Goal: Task Accomplishment & Management: Use online tool/utility

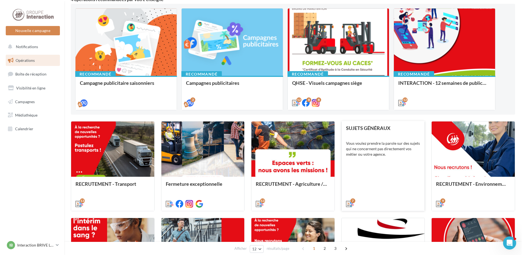
scroll to position [82, 0]
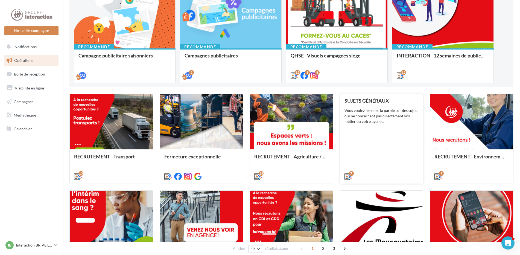
click at [386, 163] on div "SUJETS GÉNÉRAUX Vous voulez prendre la parole sur des sujets qui ne concernent …" at bounding box center [382, 138] width 74 height 81
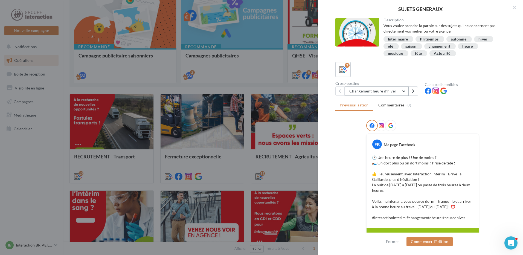
click at [403, 92] on button "Changement heure d'hiver" at bounding box center [377, 90] width 64 height 9
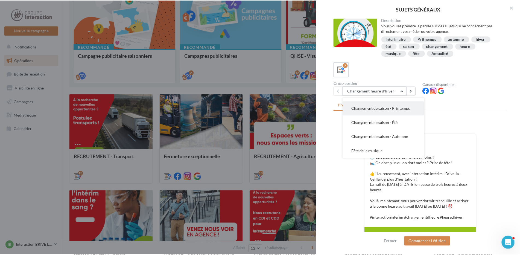
scroll to position [27, 0]
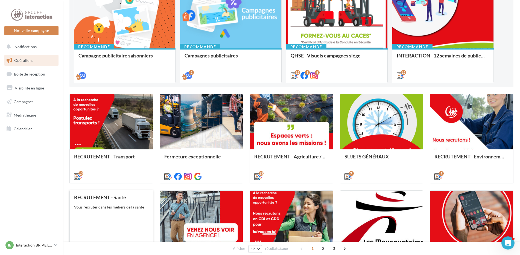
scroll to position [164, 0]
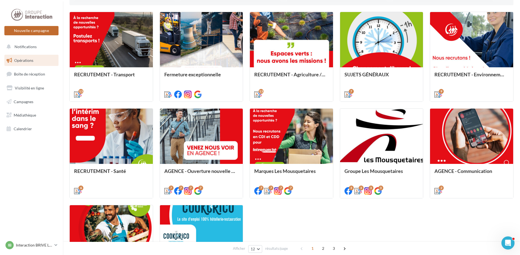
click at [40, 31] on button "Nouvelle campagne" at bounding box center [31, 30] width 54 height 9
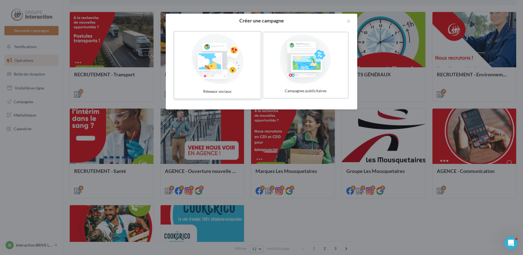
click at [199, 74] on div at bounding box center [217, 59] width 82 height 50
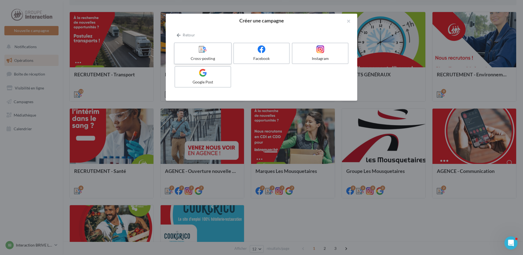
click at [219, 57] on div "Cross-posting" at bounding box center [203, 58] width 52 height 5
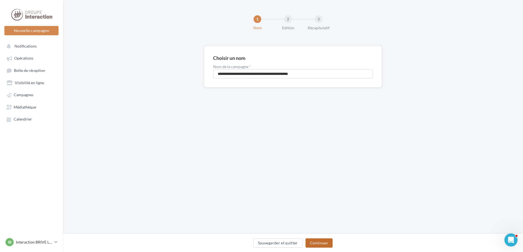
click at [327, 243] on button "Continuer" at bounding box center [319, 243] width 27 height 9
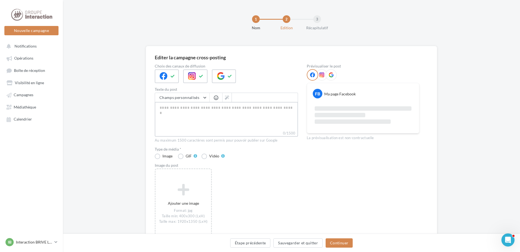
click at [227, 123] on textarea "0/1500" at bounding box center [226, 116] width 143 height 28
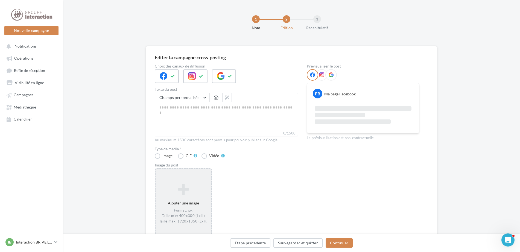
click at [182, 202] on div "Ajouter une image Format: jpg Taille min: 400x300 (LxH) Taille max: 1920x1350 (…" at bounding box center [184, 204] width 56 height 46
click at [182, 202] on div "Ajouter une image Format: jpg Taille min: 400x300 (LxH) Taille max: 1920x1350 (…" at bounding box center [183, 203] width 57 height 71
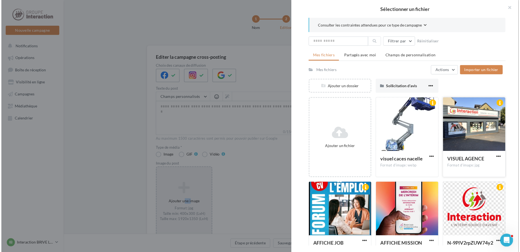
scroll to position [48, 0]
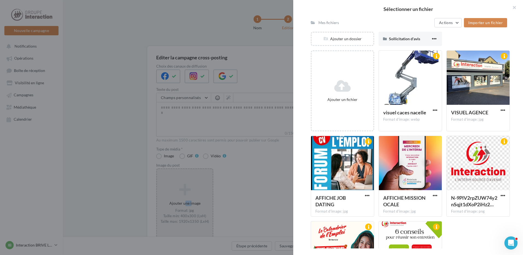
click at [106, 169] on div at bounding box center [261, 127] width 523 height 255
